Goal: Information Seeking & Learning: Learn about a topic

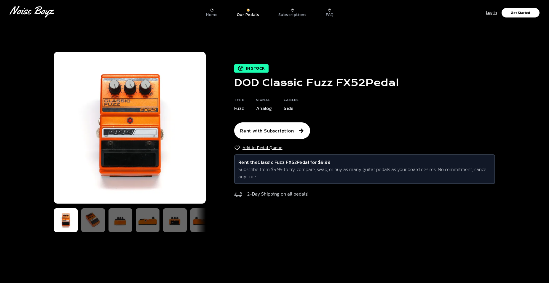
click at [243, 12] on p "Our Pedals" at bounding box center [248, 14] width 23 height 5
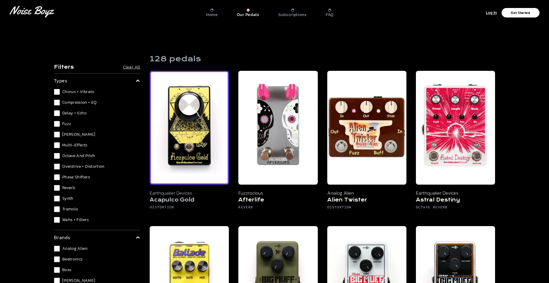
click at [184, 160] on img at bounding box center [189, 128] width 79 height 114
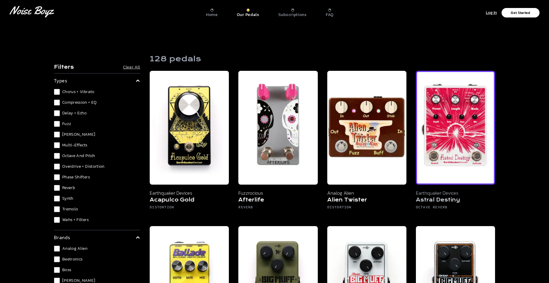
click at [437, 201] on h5 "Astral Destiny" at bounding box center [455, 200] width 79 height 8
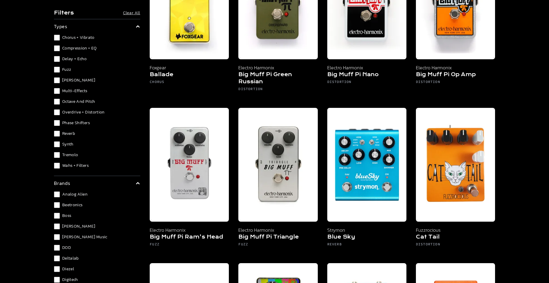
scroll to position [297, 0]
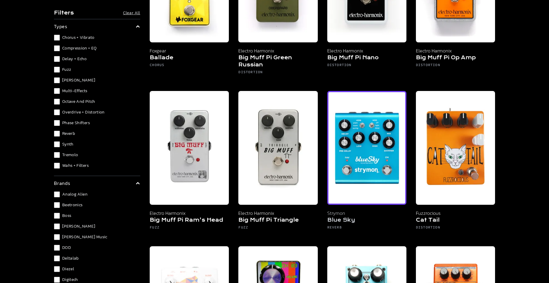
click at [371, 159] on img at bounding box center [366, 148] width 79 height 114
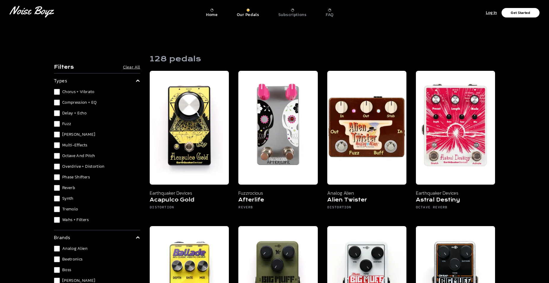
click at [214, 15] on p "Home" at bounding box center [212, 14] width 12 height 5
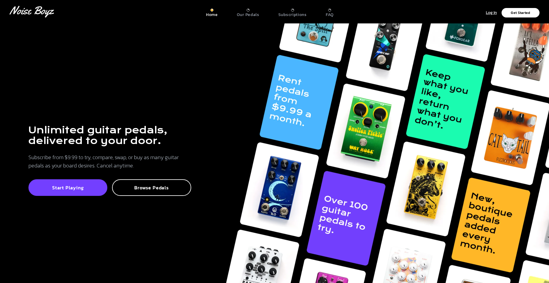
click at [293, 105] on img at bounding box center [383, 164] width 329 height 283
click at [296, 15] on p "Subscriptions" at bounding box center [292, 14] width 28 height 5
